Goal: Task Accomplishment & Management: Use online tool/utility

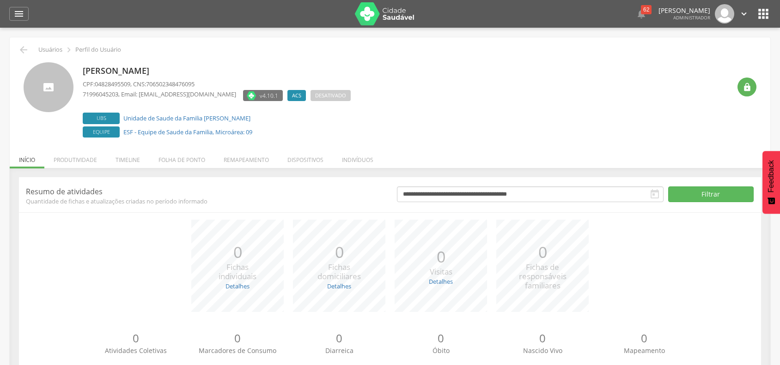
click at [82, 169] on div "**********" at bounding box center [390, 280] width 760 height 225
click at [80, 162] on li "Produtividade" at bounding box center [75, 158] width 62 height 22
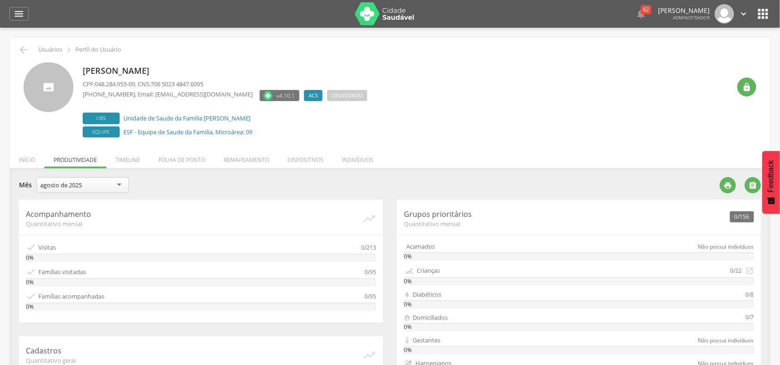
click at [125, 186] on div "agosto de 2025" at bounding box center [82, 185] width 92 height 16
click at [109, 188] on div "julho de 2025" at bounding box center [82, 185] width 92 height 16
click at [90, 188] on div "julho de 2025" at bounding box center [82, 185] width 92 height 16
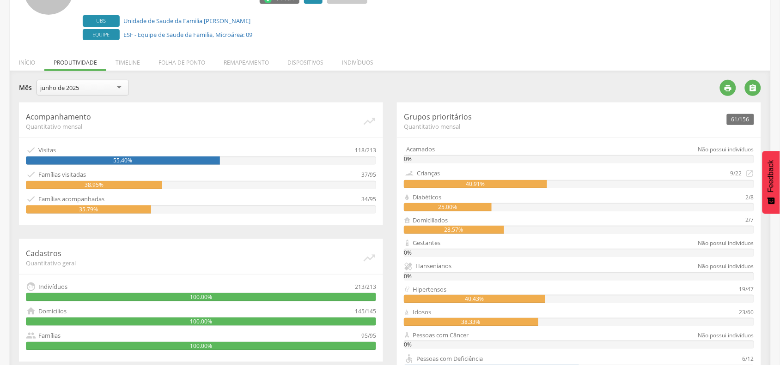
scroll to position [115, 0]
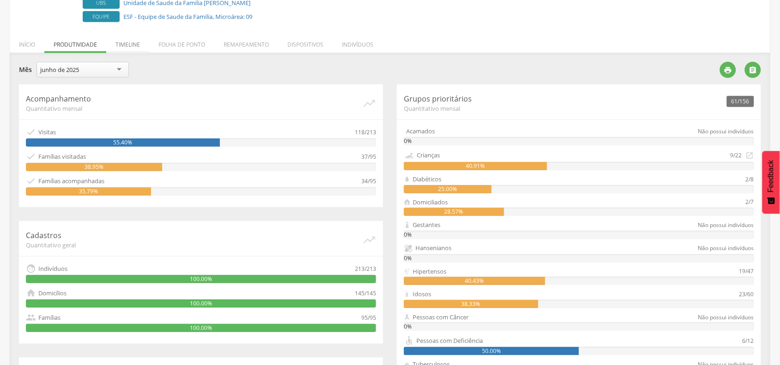
click at [131, 45] on li "Timeline" at bounding box center [127, 42] width 43 height 22
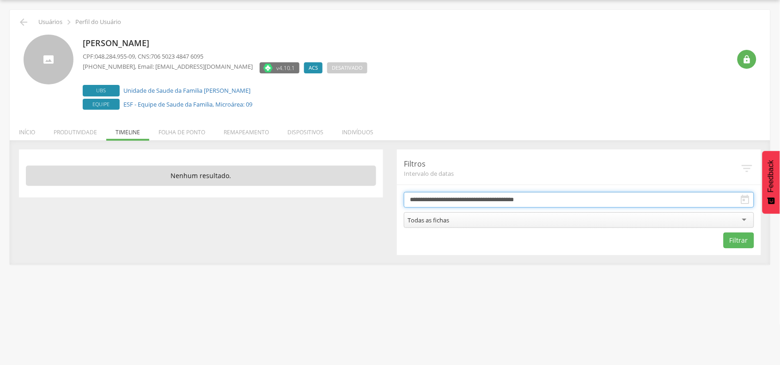
click at [486, 201] on input "**********" at bounding box center [579, 200] width 350 height 16
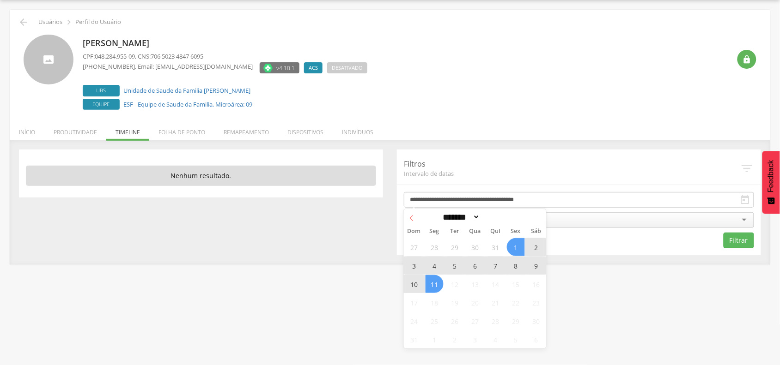
click at [411, 218] on icon at bounding box center [411, 218] width 6 height 6
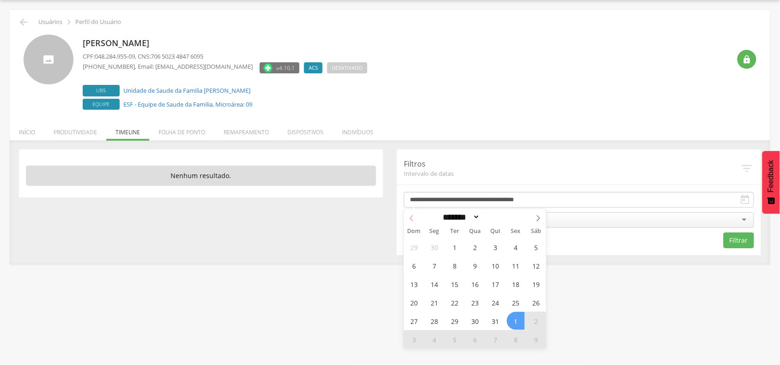
click at [411, 218] on icon at bounding box center [411, 218] width 6 height 6
select select "*"
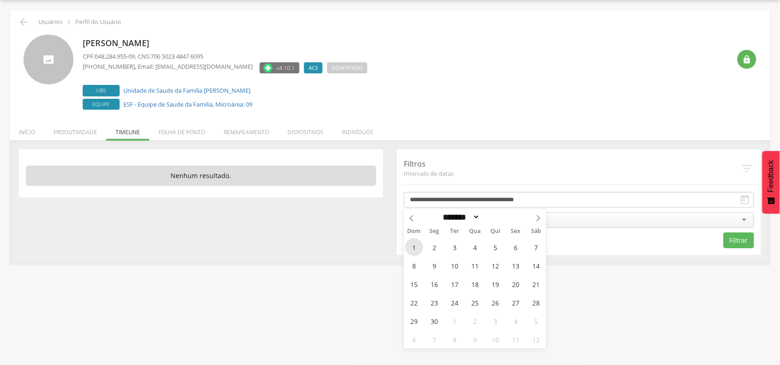
click at [418, 247] on span "1" at bounding box center [414, 247] width 18 height 18
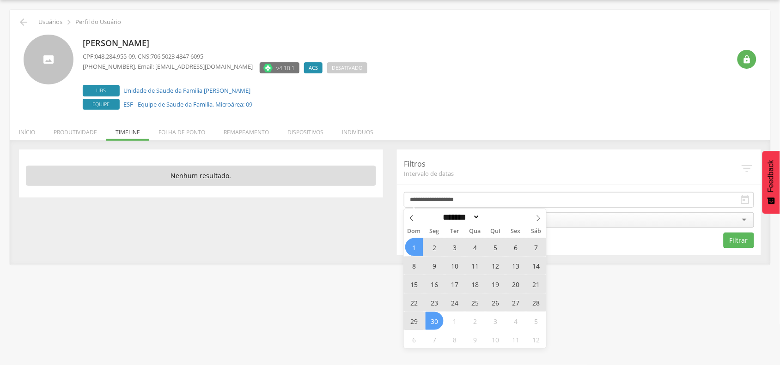
click at [440, 321] on span "30" at bounding box center [434, 321] width 18 height 18
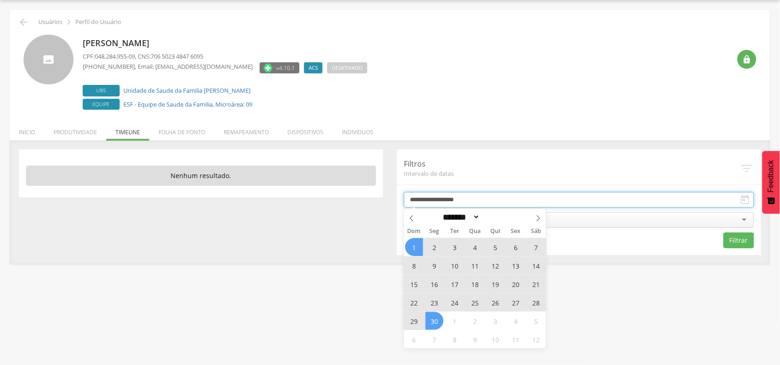
type input "**********"
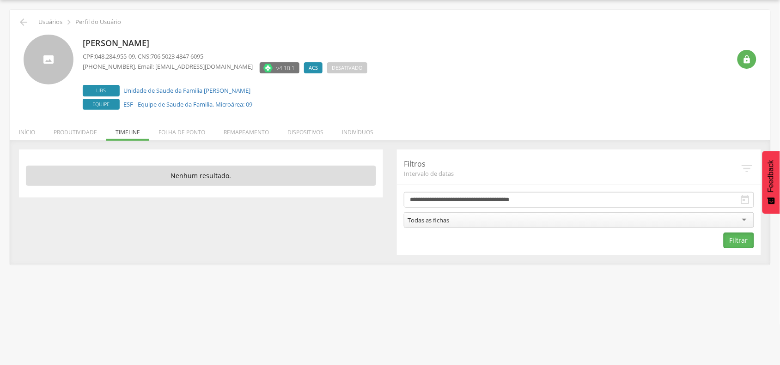
drag, startPoint x: 732, startPoint y: 239, endPoint x: 370, endPoint y: 228, distance: 362.2
click at [732, 239] on button "Filtrar" at bounding box center [738, 241] width 30 height 16
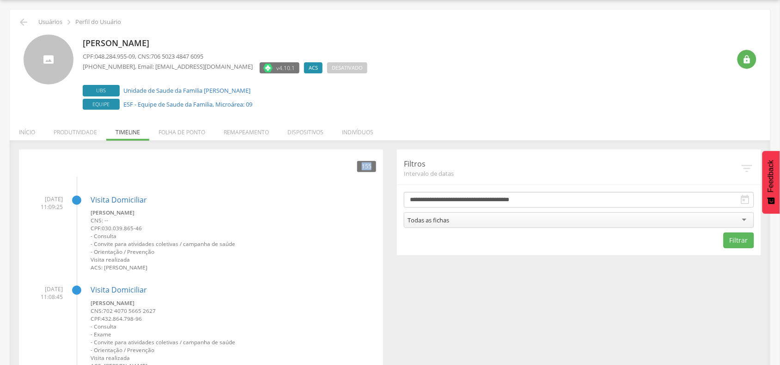
drag, startPoint x: 359, startPoint y: 169, endPoint x: 372, endPoint y: 170, distance: 12.5
click at [372, 170] on div "155" at bounding box center [366, 166] width 19 height 11
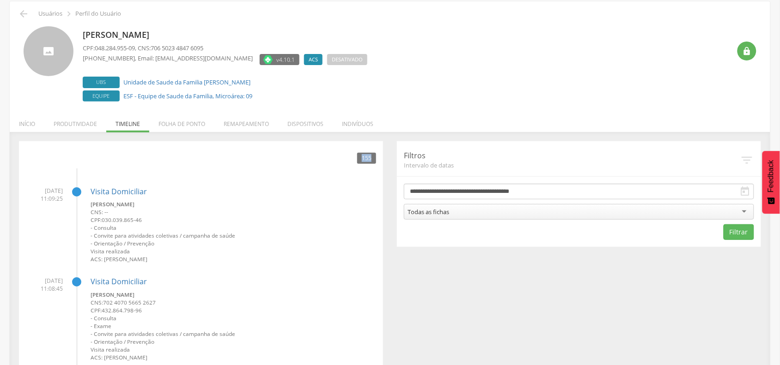
scroll to position [0, 0]
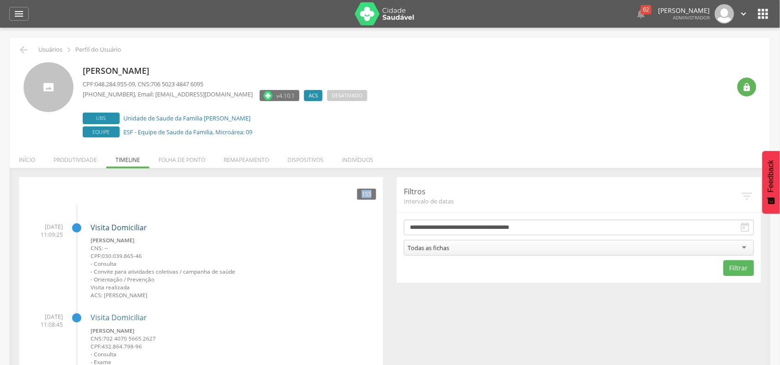
click at [127, 224] on link "Visita Domiciliar" at bounding box center [119, 228] width 56 height 10
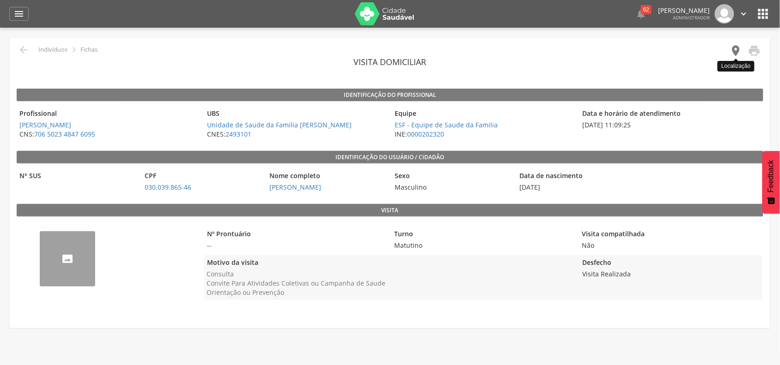
click at [734, 52] on icon "" at bounding box center [735, 50] width 13 height 13
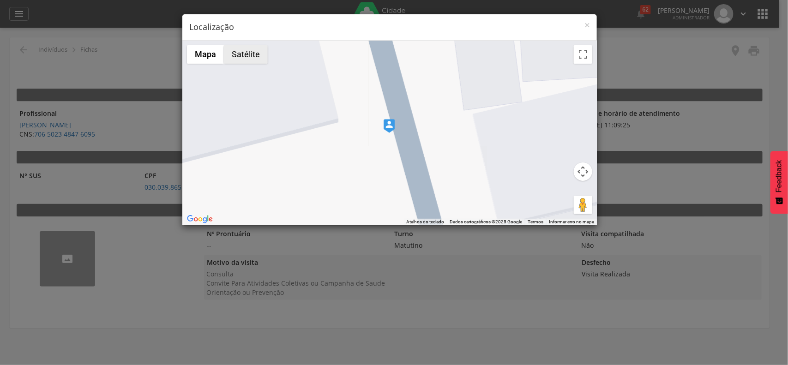
click at [260, 59] on button "Satélite" at bounding box center [246, 54] width 44 height 18
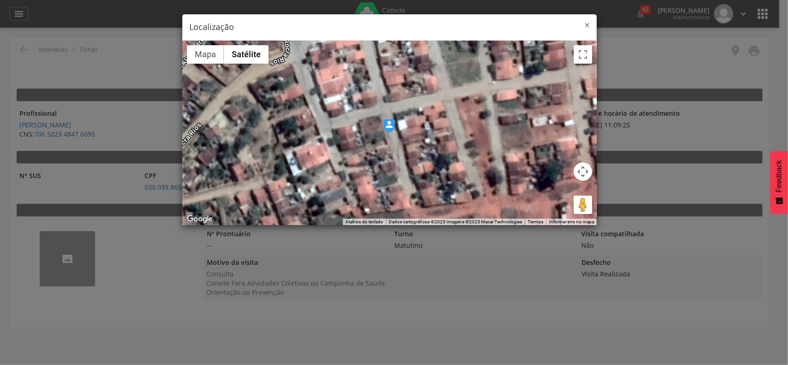
click at [589, 26] on span "×" at bounding box center [588, 24] width 6 height 13
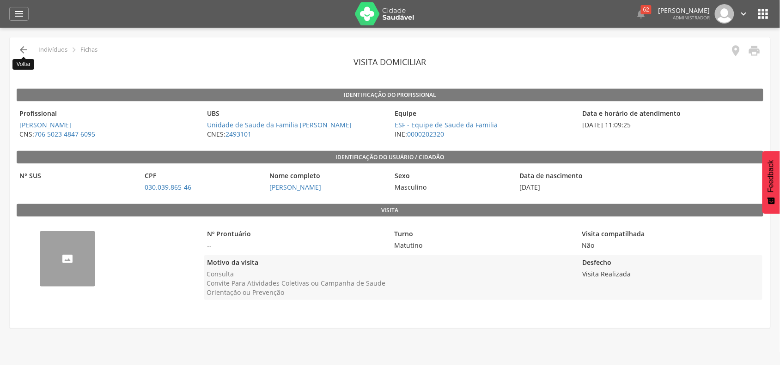
click at [22, 48] on icon "" at bounding box center [23, 49] width 11 height 11
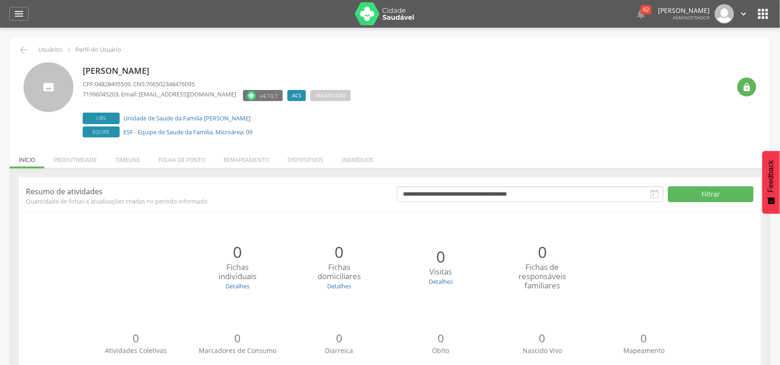
click at [242, 155] on li "Remapeamento" at bounding box center [246, 158] width 64 height 22
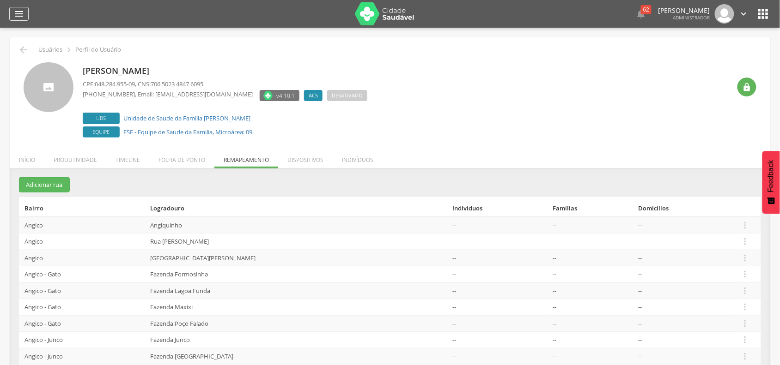
click at [17, 17] on icon "" at bounding box center [18, 13] width 11 height 11
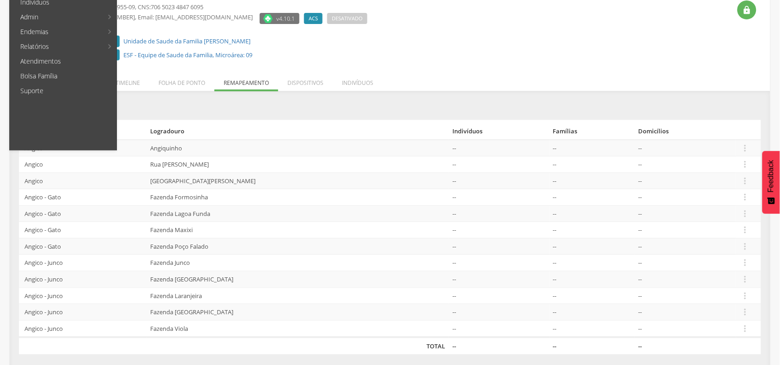
scroll to position [82, 0]
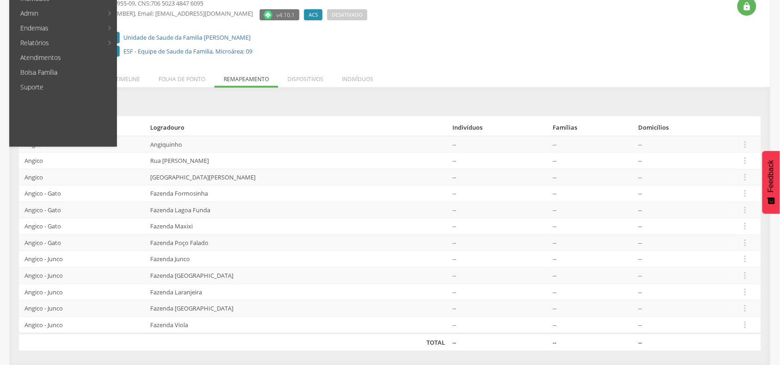
click at [410, 52] on div "[PERSON_NAME] CPF: 048.284.955-09 , CNS: 706 5023 4847 6095 [PHONE_NUMBER] , Em…" at bounding box center [406, 21] width 647 height 78
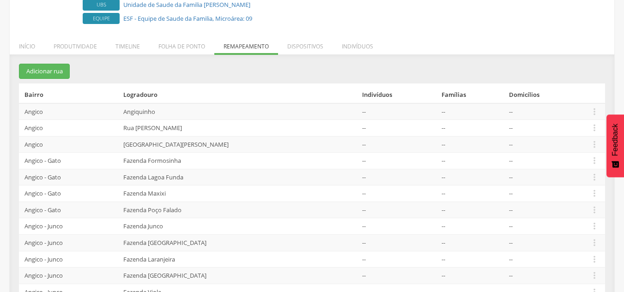
scroll to position [61, 0]
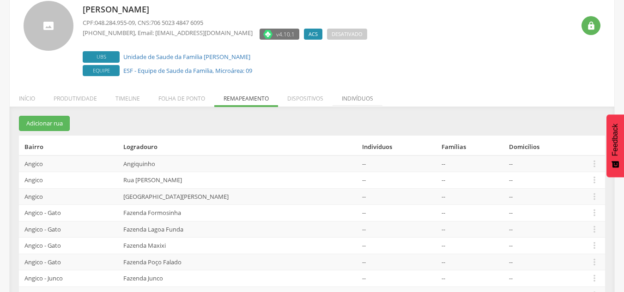
click at [357, 102] on li "Indivíduos" at bounding box center [357, 96] width 50 height 22
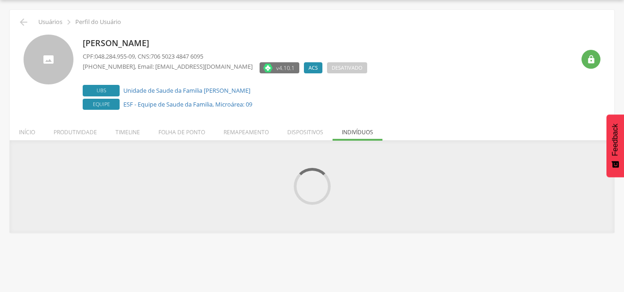
click at [394, 114] on div " Usuários  Perfil do Usuário [PERSON_NAME] CPF: 048.284.955-09 , CNS: 706 502…" at bounding box center [312, 121] width 605 height 223
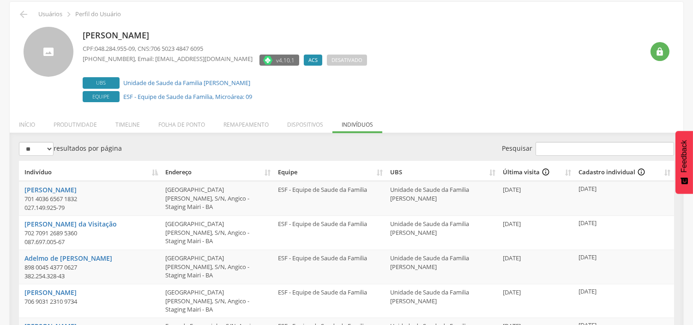
scroll to position [0, 0]
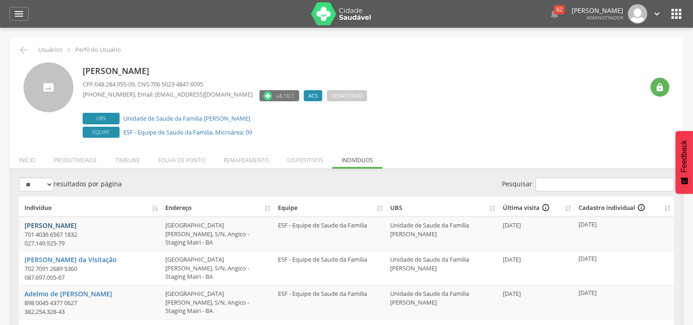
click at [77, 223] on link "[PERSON_NAME]" at bounding box center [50, 225] width 52 height 9
click at [169, 160] on li "Folha de ponto" at bounding box center [181, 158] width 65 height 22
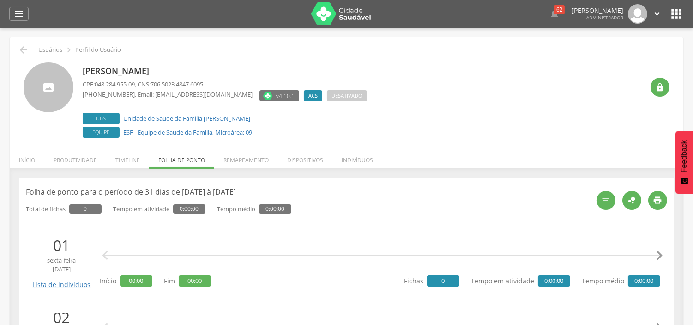
scroll to position [103, 0]
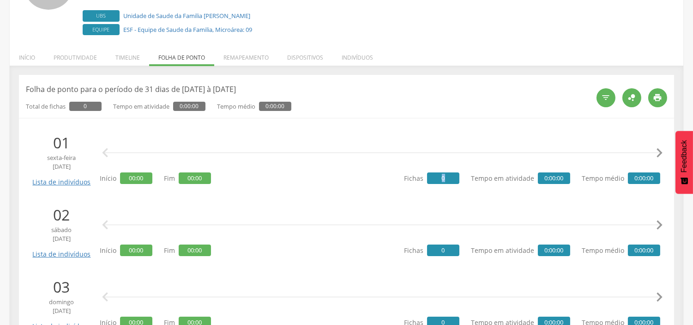
click at [446, 178] on span "0" at bounding box center [443, 178] width 32 height 12
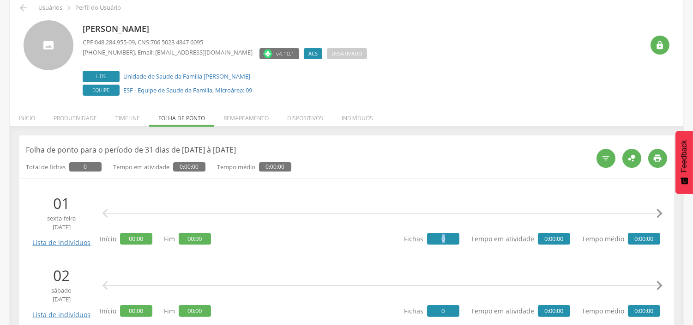
scroll to position [0, 0]
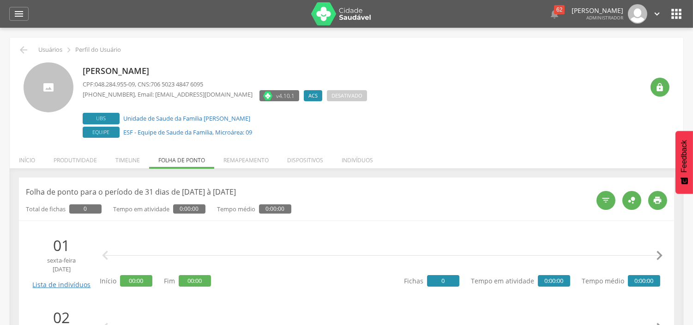
click at [672, 10] on icon "" at bounding box center [676, 13] width 15 height 15
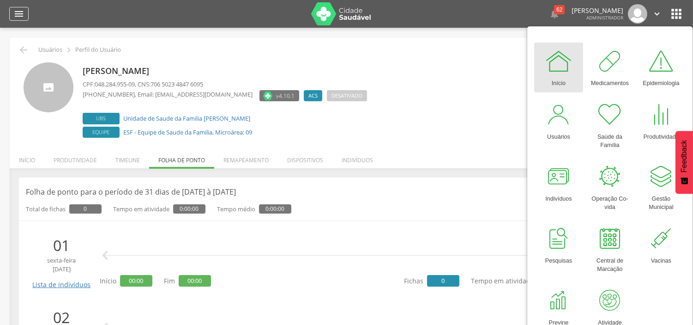
click at [21, 17] on icon "" at bounding box center [18, 13] width 11 height 11
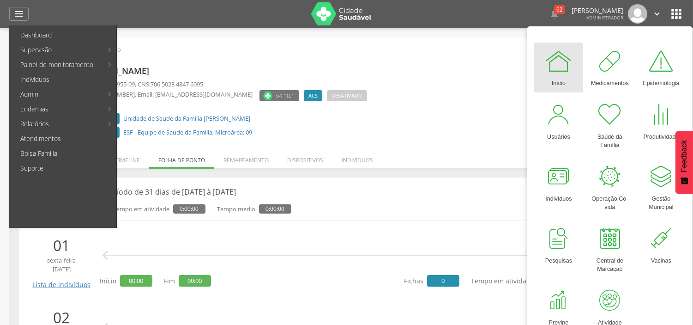
click at [142, 47] on link "Mapa da cidade" at bounding box center [169, 49] width 104 height 15
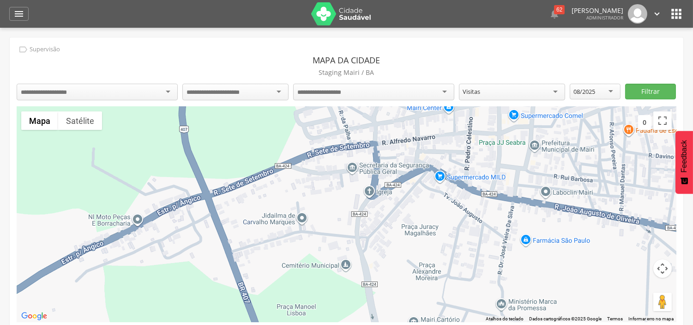
click at [140, 94] on div at bounding box center [97, 92] width 161 height 17
click at [601, 89] on div "08/2025" at bounding box center [595, 92] width 51 height 16
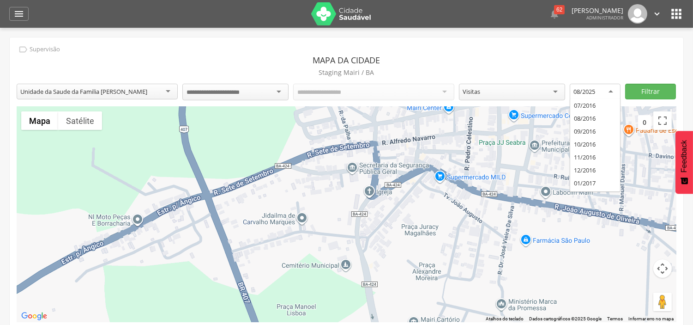
scroll to position [1330, 0]
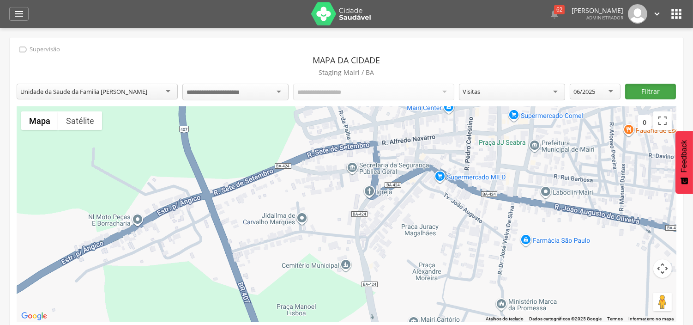
click at [650, 91] on button "Filtrar" at bounding box center [650, 92] width 51 height 16
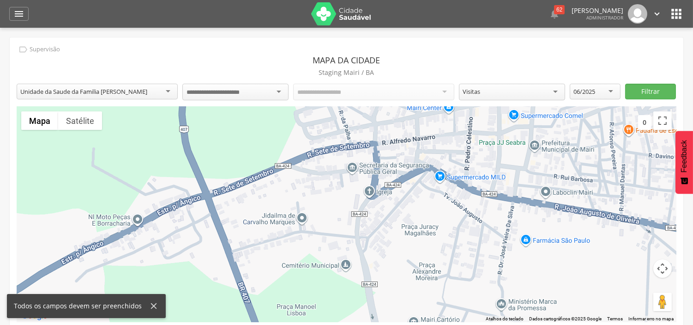
click at [151, 306] on icon at bounding box center [154, 306] width 6 height 6
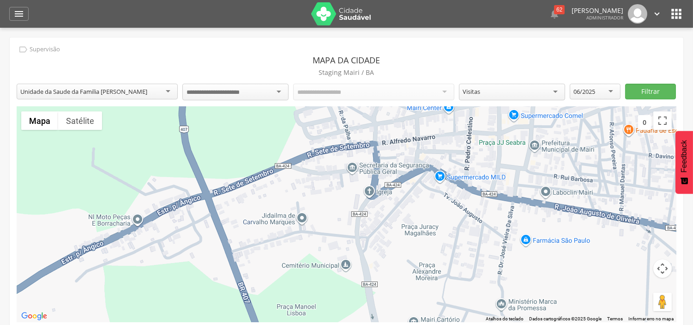
click at [248, 84] on div at bounding box center [235, 92] width 106 height 17
click at [389, 88] on div "Todos os Acs" at bounding box center [373, 92] width 161 height 16
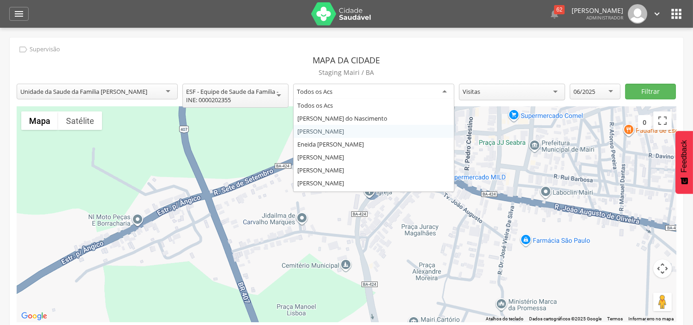
drag, startPoint x: 346, startPoint y: 136, endPoint x: 361, endPoint y: 130, distance: 15.8
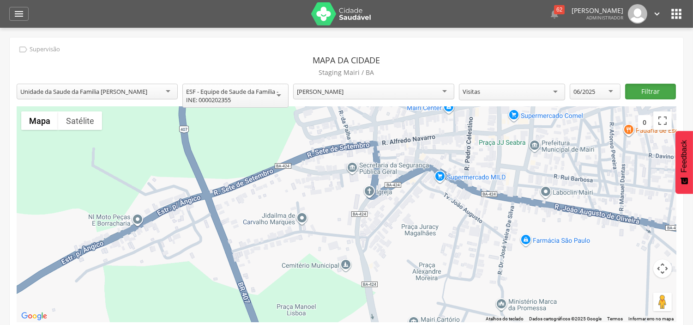
click at [641, 88] on button "Filtrar" at bounding box center [650, 92] width 51 height 16
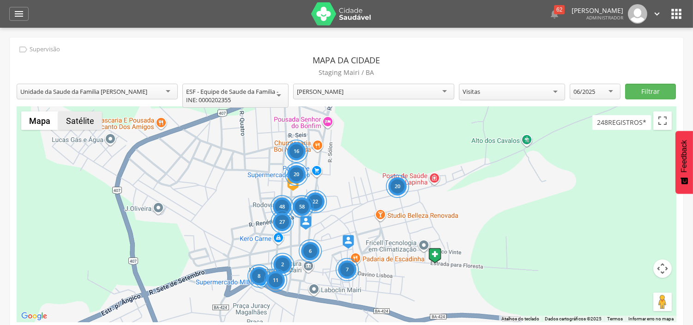
click at [93, 127] on button "Satélite" at bounding box center [80, 120] width 44 height 18
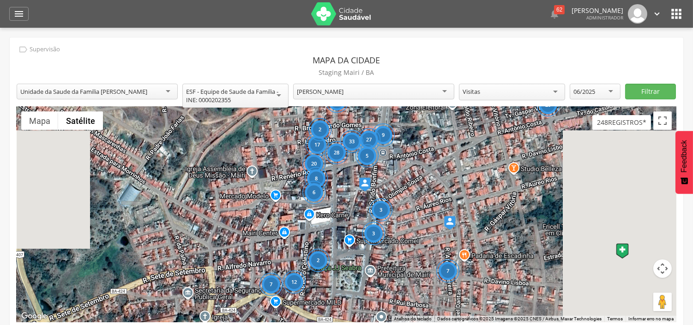
drag, startPoint x: 376, startPoint y: 228, endPoint x: 395, endPoint y: 168, distance: 62.9
click at [395, 168] on div "9 27 33 17 7 3 2 20 8 6 3 7 12 9 9 5 5 2 28 20" at bounding box center [347, 214] width 660 height 215
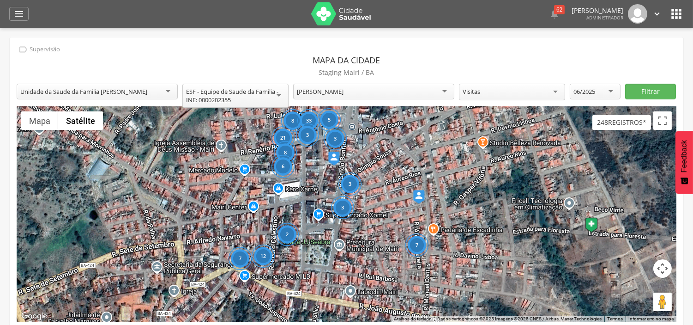
drag, startPoint x: 269, startPoint y: 215, endPoint x: 360, endPoint y: 243, distance: 95.7
click at [360, 243] on div "5 8 7 3 2 21 8 6 3 7 12 3 33 3" at bounding box center [347, 214] width 660 height 215
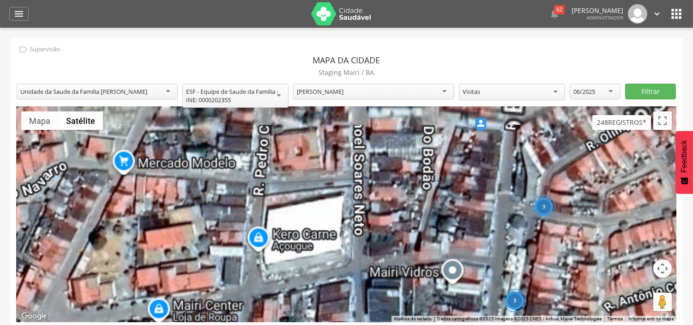
drag, startPoint x: 299, startPoint y: 156, endPoint x: 317, endPoint y: 251, distance: 96.8
click at [317, 251] on div "3 3" at bounding box center [347, 214] width 660 height 215
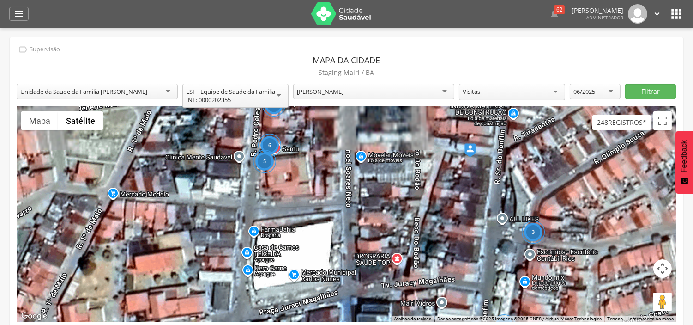
drag, startPoint x: 430, startPoint y: 225, endPoint x: 389, endPoint y: 278, distance: 67.2
click at [395, 278] on div "3 3 2 6 5" at bounding box center [347, 214] width 660 height 215
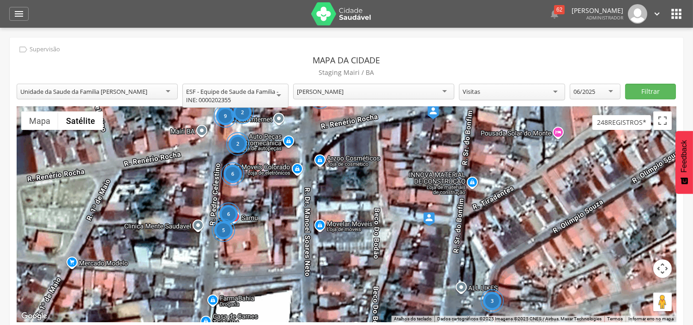
click at [231, 174] on div "6" at bounding box center [232, 173] width 23 height 23
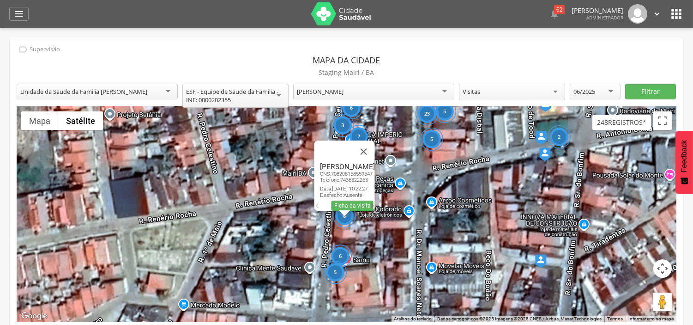
drag, startPoint x: 377, startPoint y: 144, endPoint x: 386, endPoint y: 153, distance: 12.4
click at [375, 144] on button "Fechar" at bounding box center [363, 151] width 22 height 22
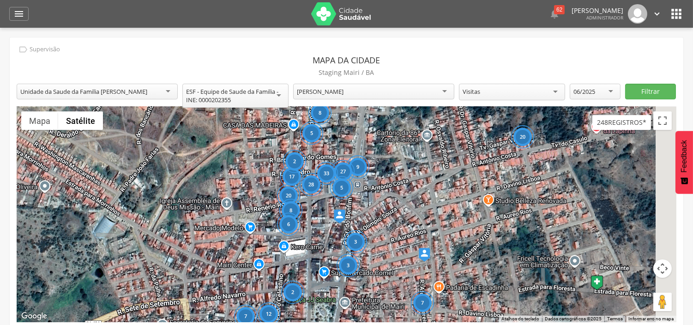
drag, startPoint x: 522, startPoint y: 190, endPoint x: 355, endPoint y: 206, distance: 168.0
click at [355, 206] on div "9 27 33 17 7 3 2 20 8 6 3 7 12 8 5 5 2 28 20" at bounding box center [347, 214] width 660 height 215
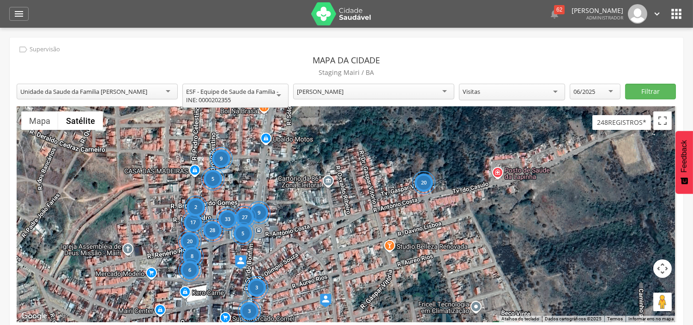
drag, startPoint x: 557, startPoint y: 130, endPoint x: 508, endPoint y: 177, distance: 67.3
click at [508, 177] on div "9 27 33 17 7 3 2 20 8 6 3 7 12 9 5 5 2 28 20" at bounding box center [347, 214] width 660 height 215
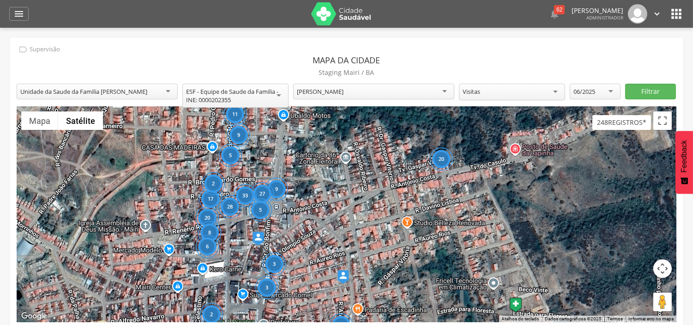
drag, startPoint x: 340, startPoint y: 224, endPoint x: 359, endPoint y: 197, distance: 33.4
click at [359, 197] on div "9 27 33 17 7 3 2 20 8 6 3 7 12 9 5 5 2 28 20 11 12" at bounding box center [347, 214] width 660 height 215
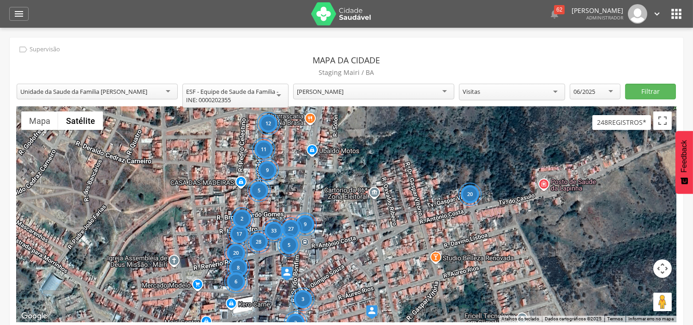
drag, startPoint x: 343, startPoint y: 189, endPoint x: 267, endPoint y: 238, distance: 90.3
click at [373, 219] on div "9 27 33 17 7 3 2 20 8 6 3 7 12 9 5 5 2 28 20 11 12" at bounding box center [347, 214] width 660 height 215
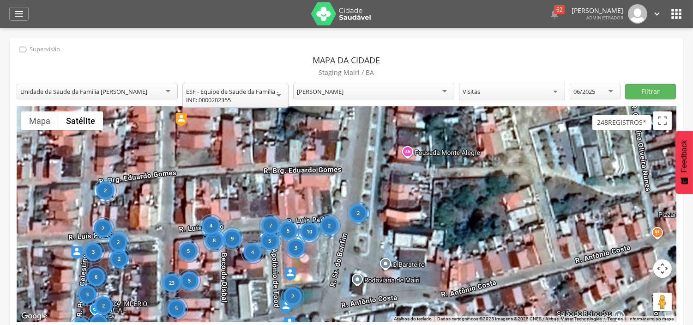
click at [329, 223] on div "2" at bounding box center [329, 225] width 23 height 23
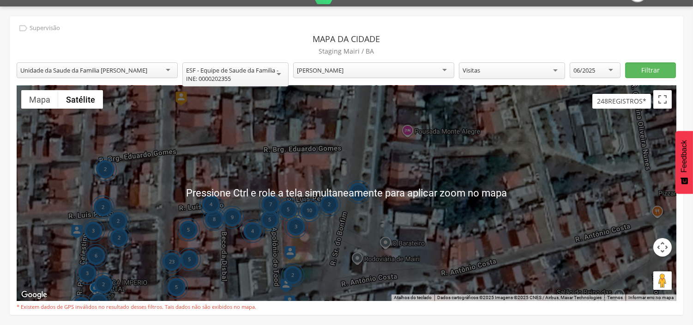
scroll to position [28, 0]
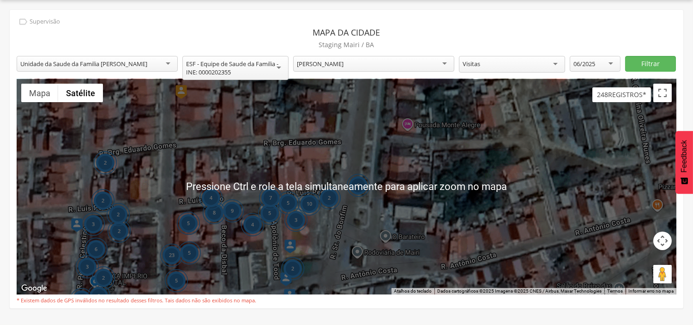
click at [351, 196] on div "2" at bounding box center [358, 185] width 23 height 23
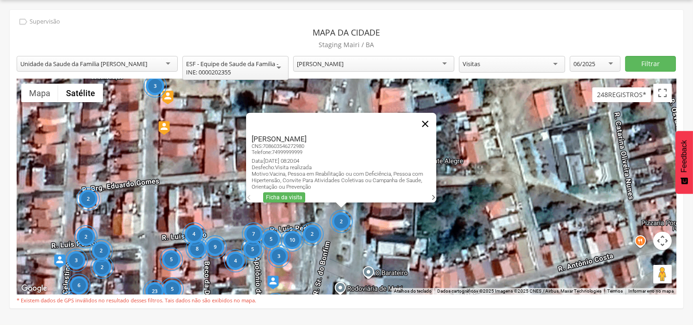
click at [430, 121] on button "Fechar" at bounding box center [425, 124] width 22 height 22
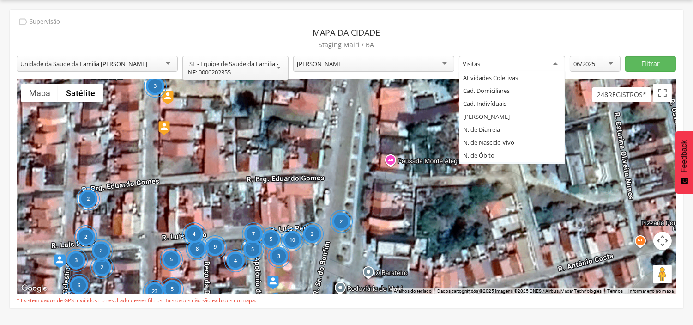
scroll to position [11, 0]
click at [498, 57] on div "Visitas" at bounding box center [512, 64] width 106 height 17
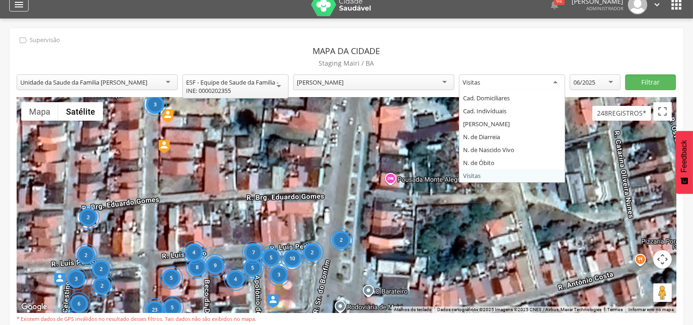
scroll to position [0, 0]
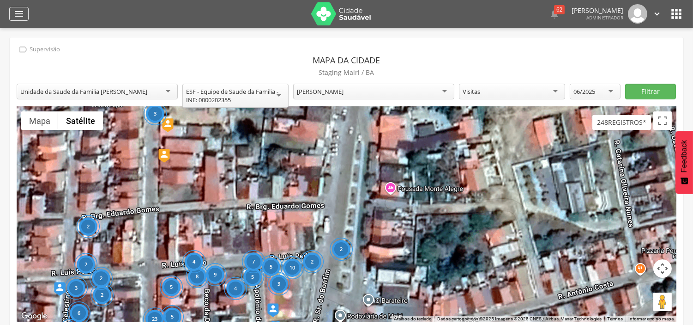
click at [10, 10] on div "" at bounding box center [18, 14] width 19 height 14
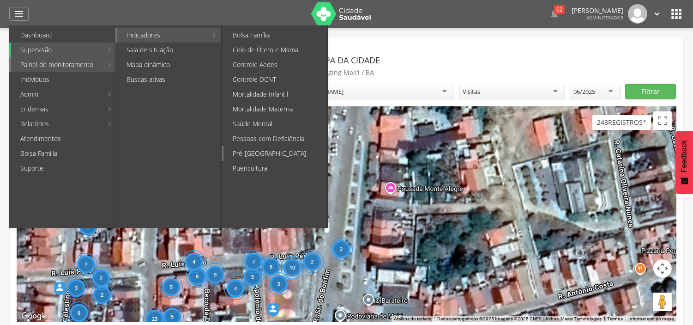
click at [259, 149] on link "Pré-[GEOGRAPHIC_DATA]" at bounding box center [276, 153] width 104 height 15
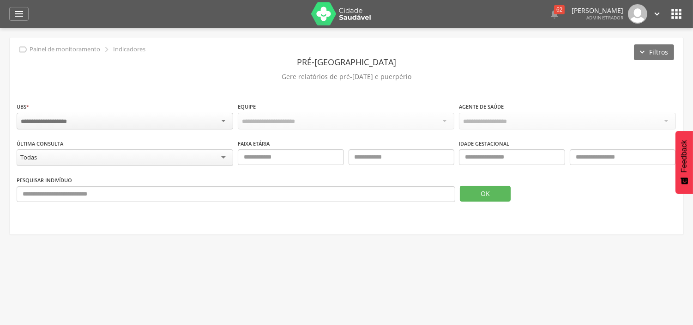
click at [142, 106] on div "UBS * Campo obrigatório" at bounding box center [125, 117] width 217 height 30
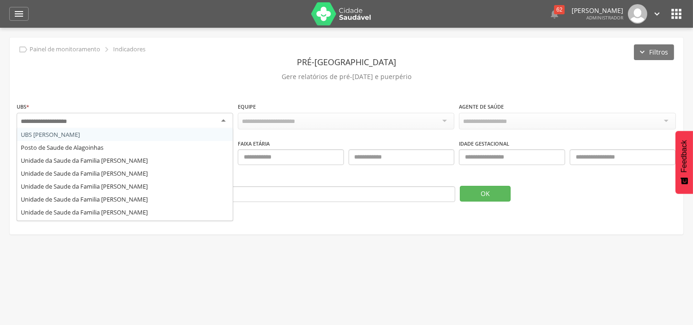
click at [140, 122] on div at bounding box center [125, 121] width 217 height 17
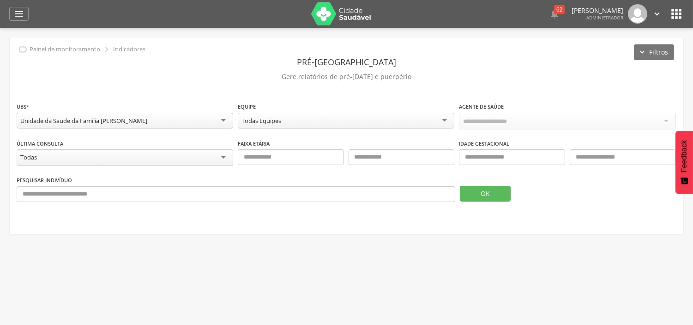
click at [430, 115] on div "Todas Equipes" at bounding box center [346, 121] width 217 height 16
click at [522, 118] on div "Todos Usuários" at bounding box center [567, 121] width 217 height 16
click at [472, 200] on div "Pesquisar indivíduo OK" at bounding box center [347, 191] width 660 height 34
click at [474, 193] on button "OK" at bounding box center [485, 193] width 51 height 16
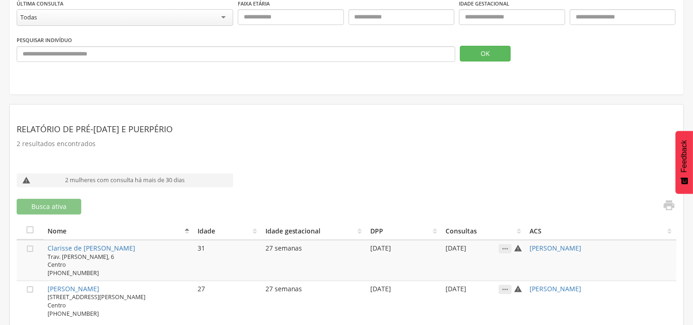
scroll to position [149, 0]
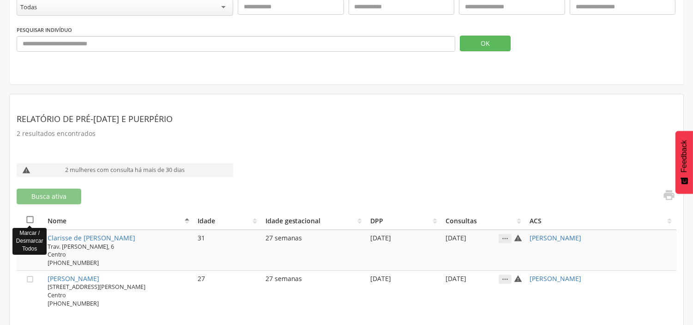
click at [29, 217] on icon "" at bounding box center [29, 219] width 9 height 9
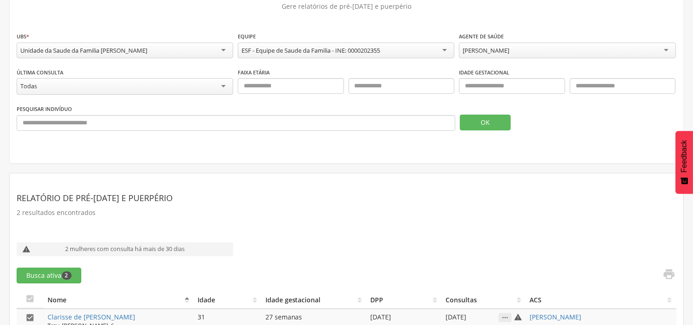
scroll to position [0, 0]
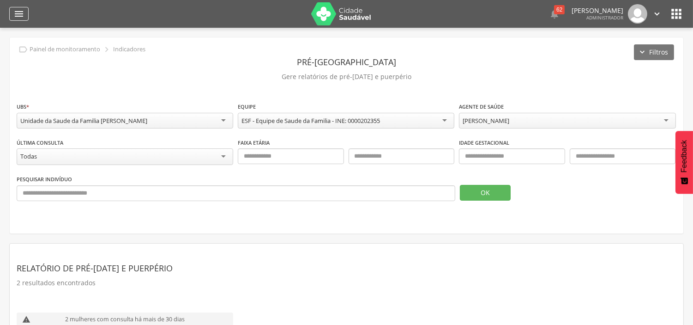
click at [20, 13] on icon "" at bounding box center [18, 13] width 11 height 11
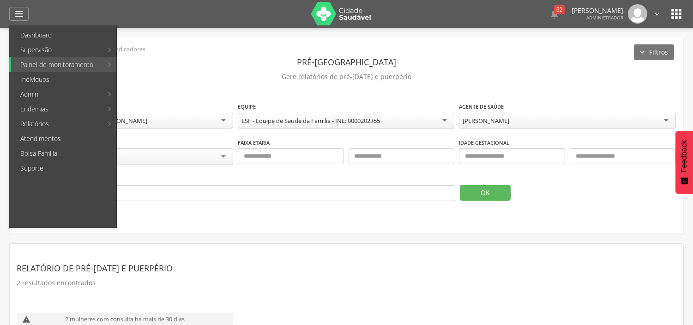
click at [145, 51] on link "Personalizados" at bounding box center [169, 49] width 104 height 15
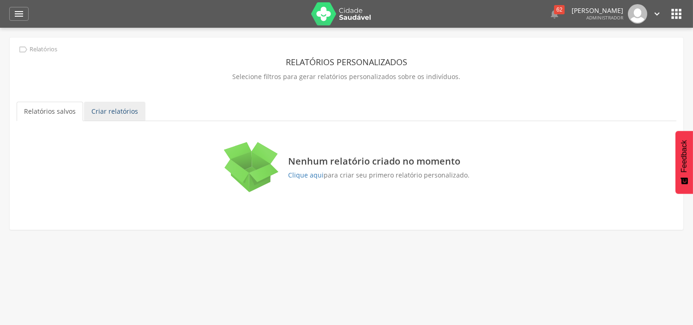
click at [114, 115] on link "Criar relatórios" at bounding box center [114, 111] width 61 height 19
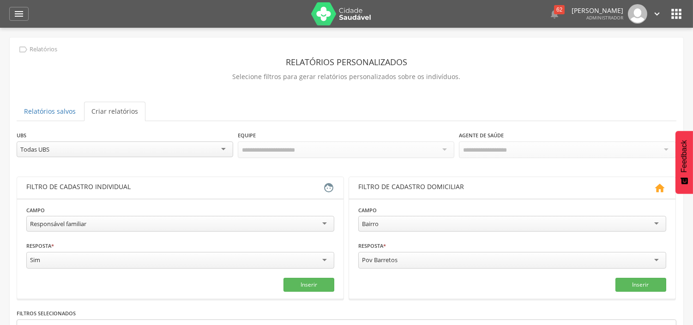
click at [114, 109] on link "Criar relatórios" at bounding box center [114, 111] width 61 height 19
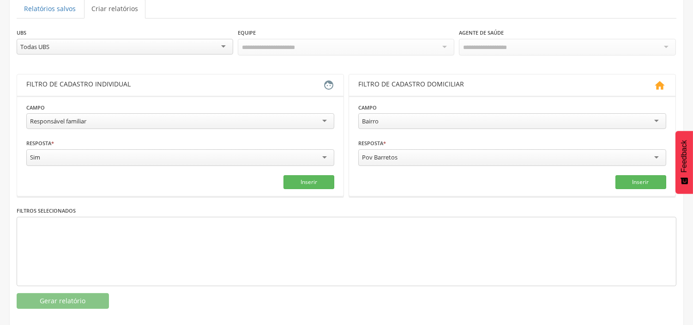
scroll to position [110, 0]
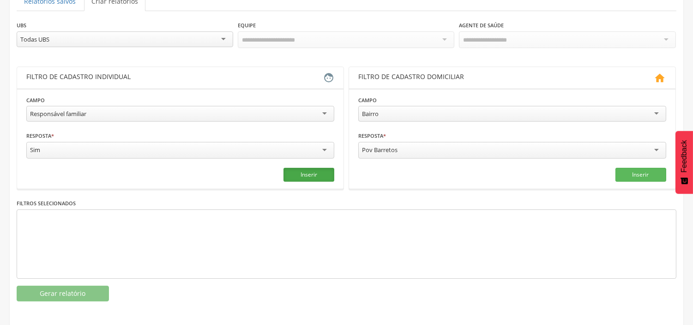
click at [310, 171] on button "Inserir" at bounding box center [309, 175] width 51 height 14
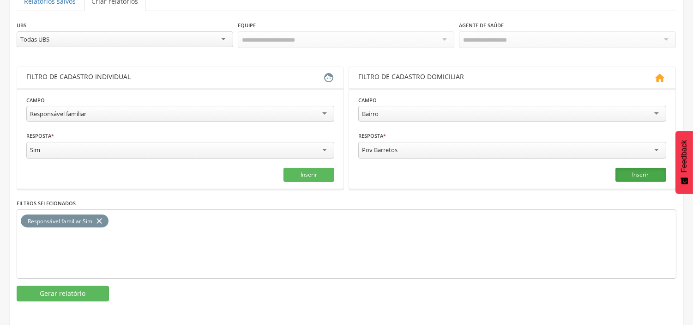
click at [640, 169] on button "Inserir" at bounding box center [641, 175] width 51 height 14
click at [180, 112] on div "Responsável familiar" at bounding box center [180, 114] width 308 height 16
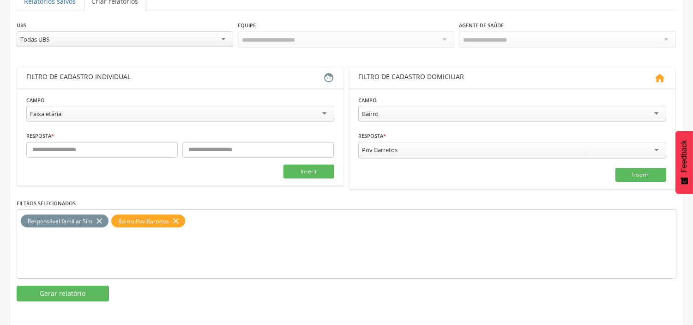
click at [128, 115] on div "Faixa etária" at bounding box center [180, 114] width 308 height 16
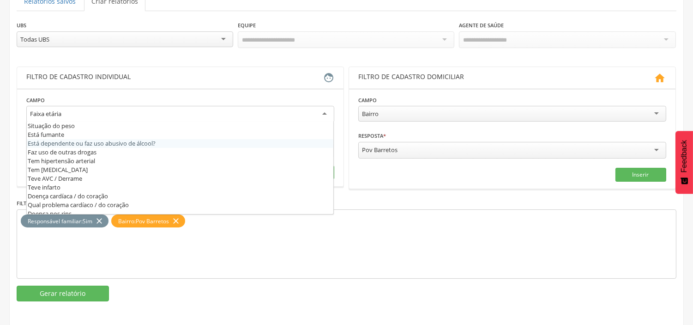
scroll to position [256, 0]
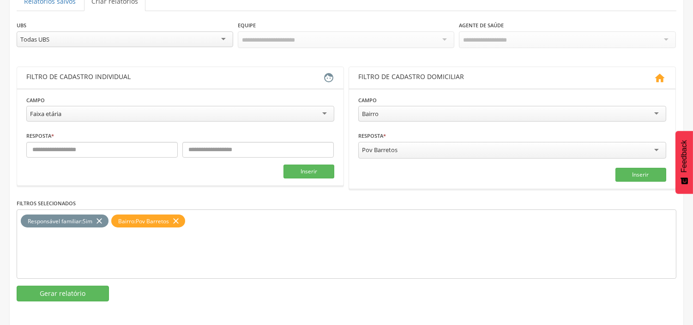
click at [125, 89] on section "**********" at bounding box center [180, 136] width 326 height 97
click at [145, 148] on input "text" at bounding box center [101, 150] width 151 height 16
type input "*"
type input "**"
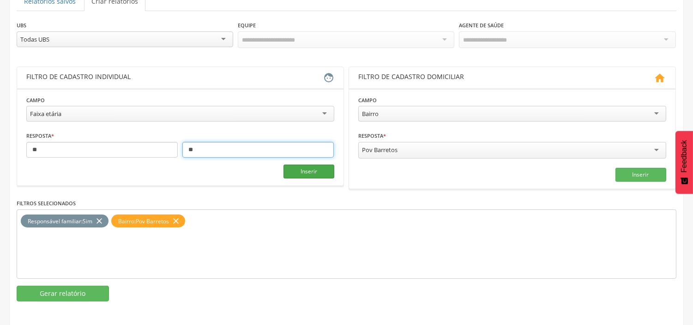
type input "**"
click at [311, 171] on button "Inserir" at bounding box center [309, 171] width 51 height 14
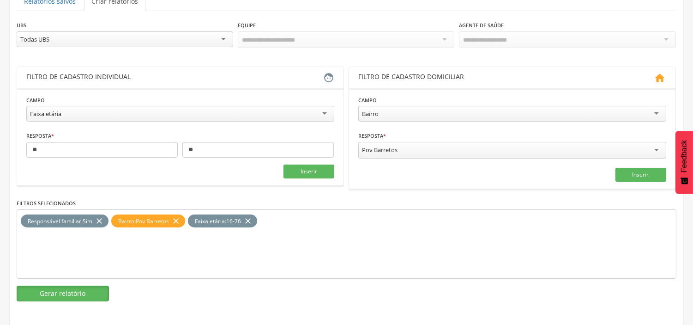
click at [73, 289] on button "Gerar relatório" at bounding box center [63, 293] width 92 height 16
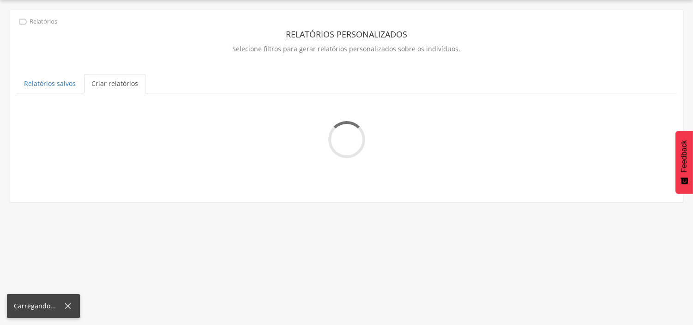
scroll to position [28, 0]
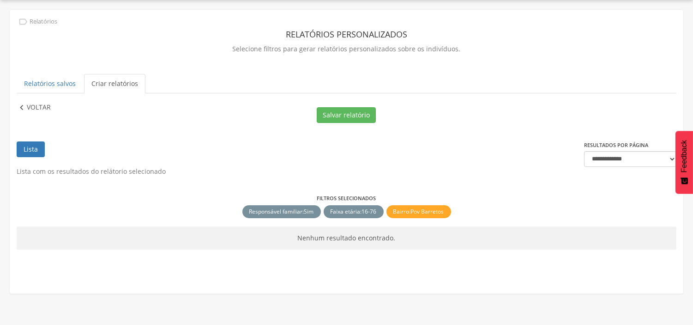
click at [36, 106] on p "Voltar" at bounding box center [39, 108] width 24 height 10
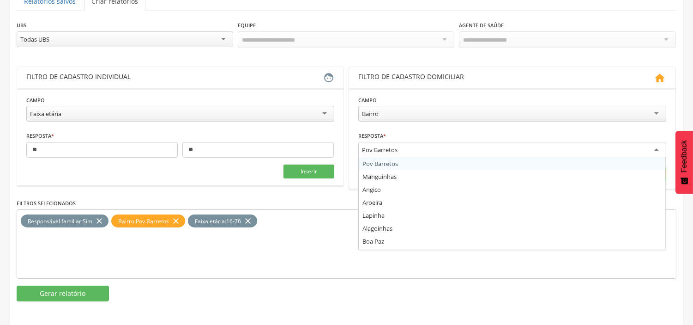
click at [490, 149] on div "Pov Barretos" at bounding box center [512, 150] width 308 height 17
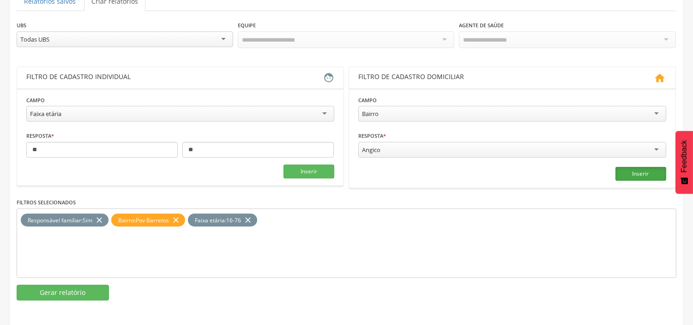
click at [639, 170] on button "Inserir" at bounding box center [641, 174] width 51 height 14
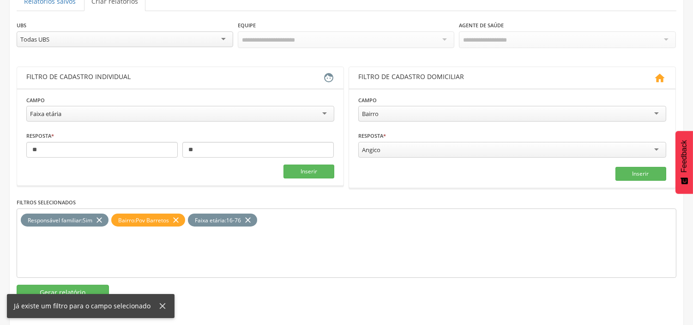
click at [177, 216] on icon "close" at bounding box center [175, 219] width 9 height 13
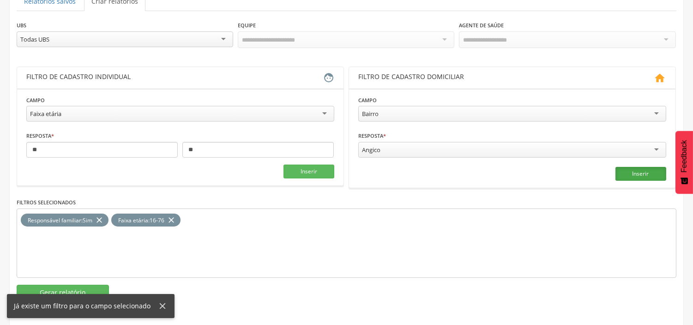
drag, startPoint x: 641, startPoint y: 169, endPoint x: 325, endPoint y: 214, distance: 319.1
click at [640, 169] on button "Inserir" at bounding box center [641, 174] width 51 height 14
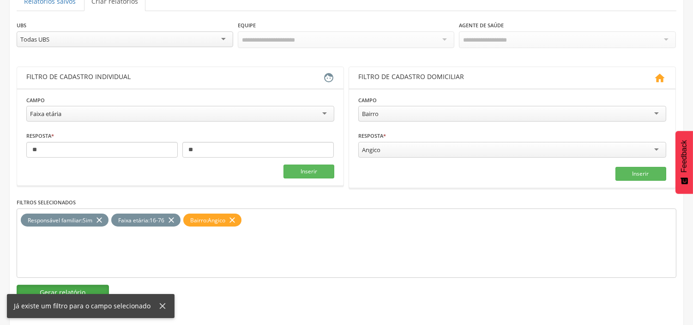
click at [77, 289] on button "Gerar relatório" at bounding box center [63, 292] width 92 height 16
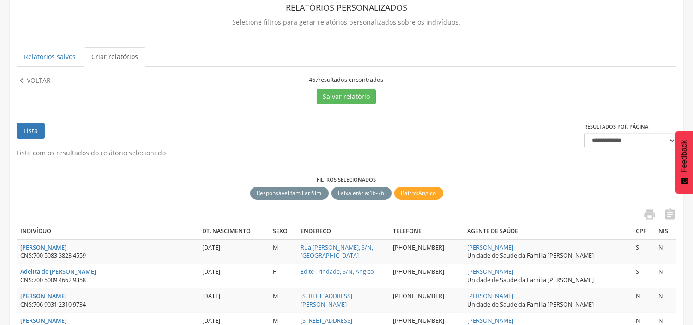
scroll to position [0, 0]
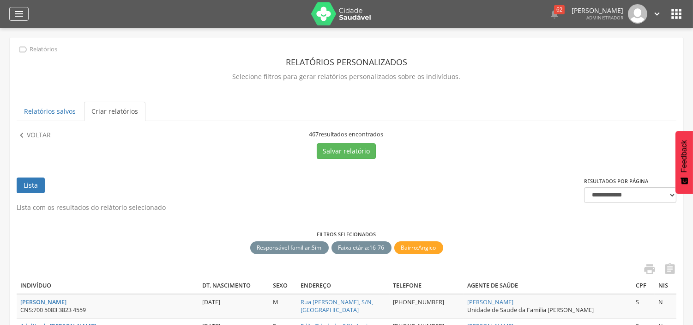
click at [12, 14] on div "" at bounding box center [18, 14] width 19 height 14
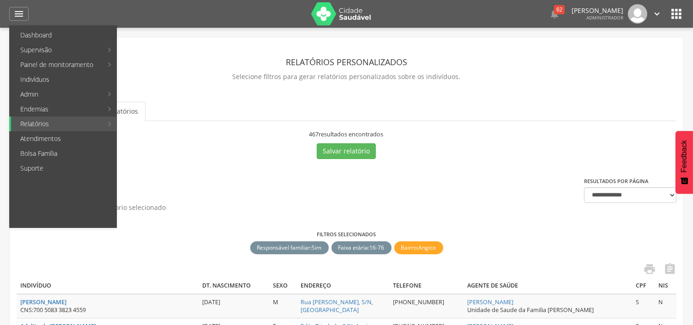
click at [689, 11] on header " Dashboard Supervisão Produtividade Mapa da cidade Mapa de cobertura Ranking A…" at bounding box center [346, 14] width 693 height 28
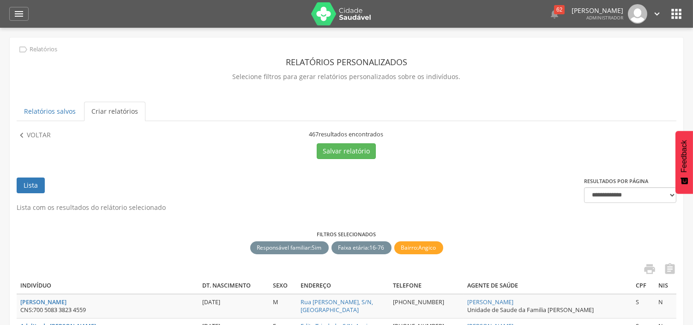
click at [679, 12] on icon "" at bounding box center [676, 13] width 15 height 15
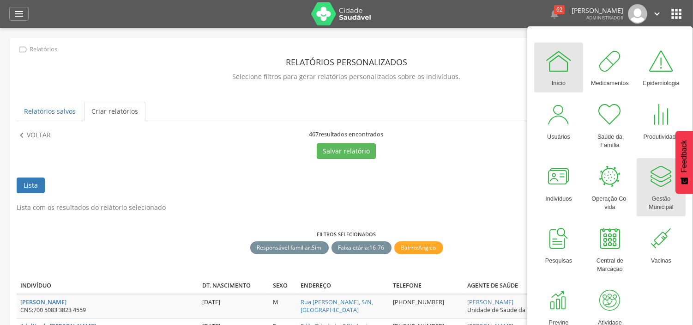
click at [664, 178] on div at bounding box center [661, 177] width 28 height 28
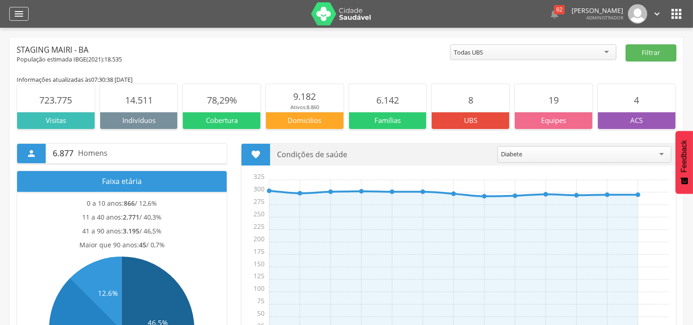
click at [22, 11] on icon "" at bounding box center [18, 13] width 11 height 11
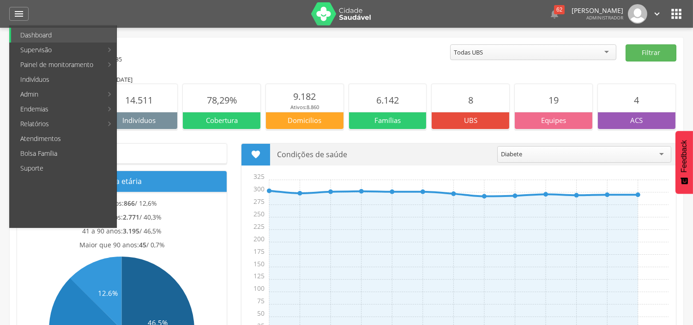
click at [681, 14] on icon "" at bounding box center [676, 13] width 15 height 15
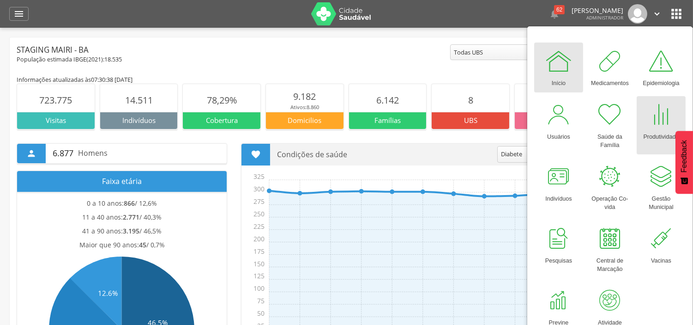
click at [659, 122] on div at bounding box center [661, 115] width 28 height 28
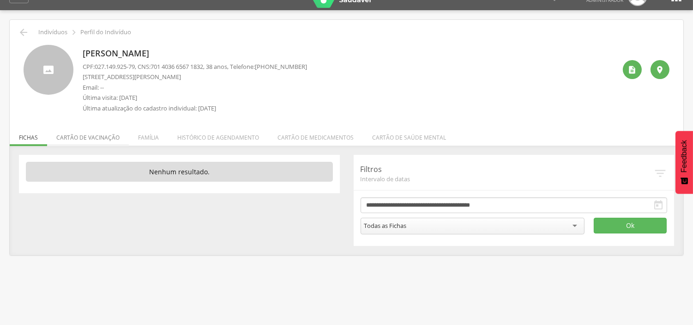
scroll to position [28, 0]
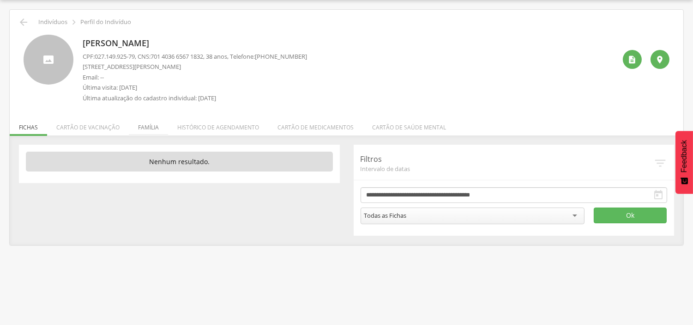
click at [144, 127] on li "Família" at bounding box center [148, 125] width 39 height 22
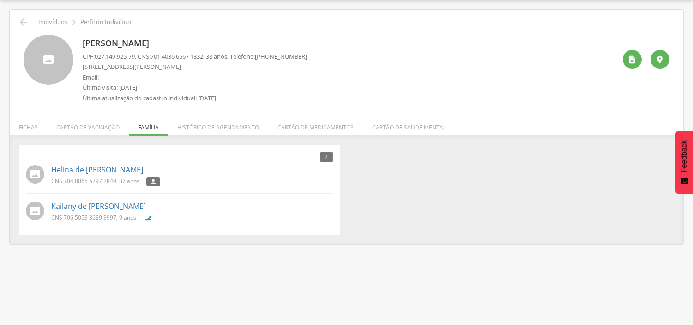
scroll to position [0, 0]
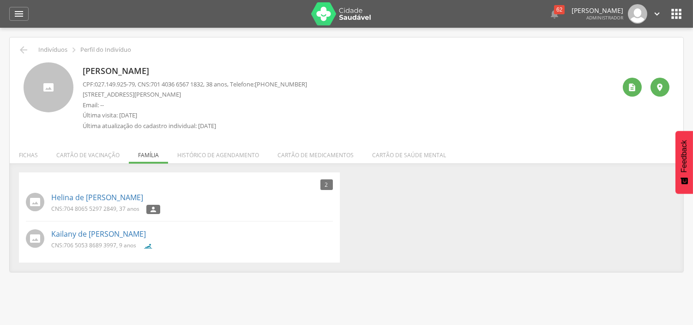
click at [676, 16] on icon "" at bounding box center [676, 13] width 15 height 15
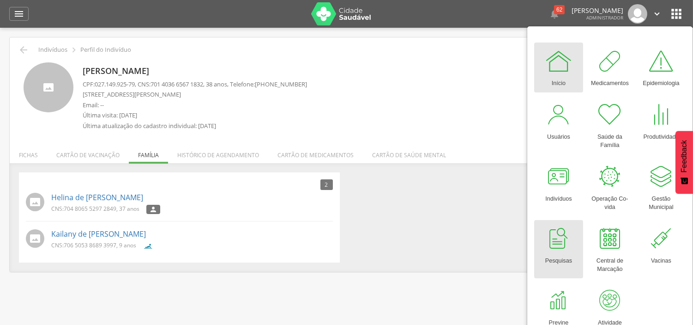
click at [556, 232] on div at bounding box center [559, 238] width 28 height 28
